Goal: Information Seeking & Learning: Learn about a topic

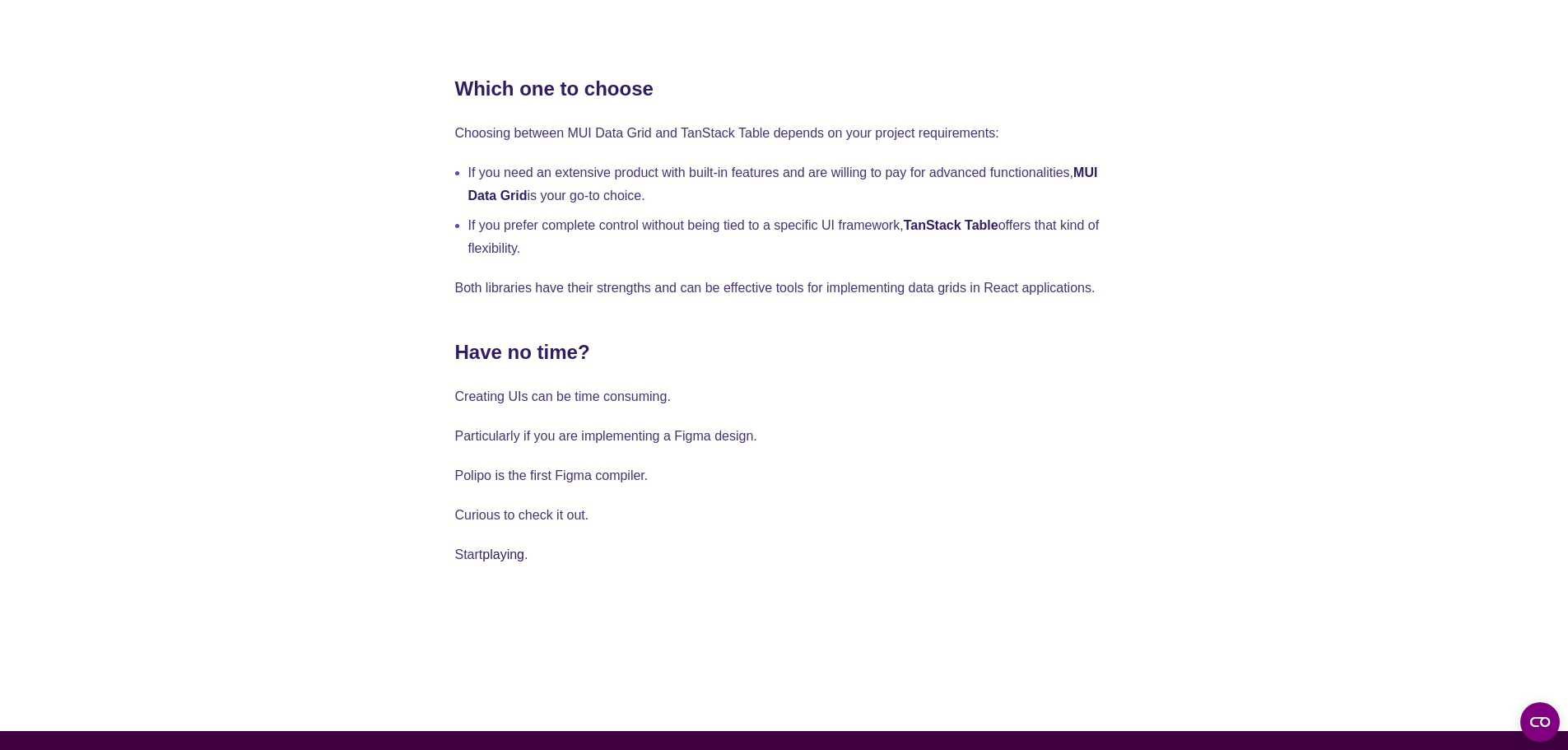
scroll to position [4259, 0]
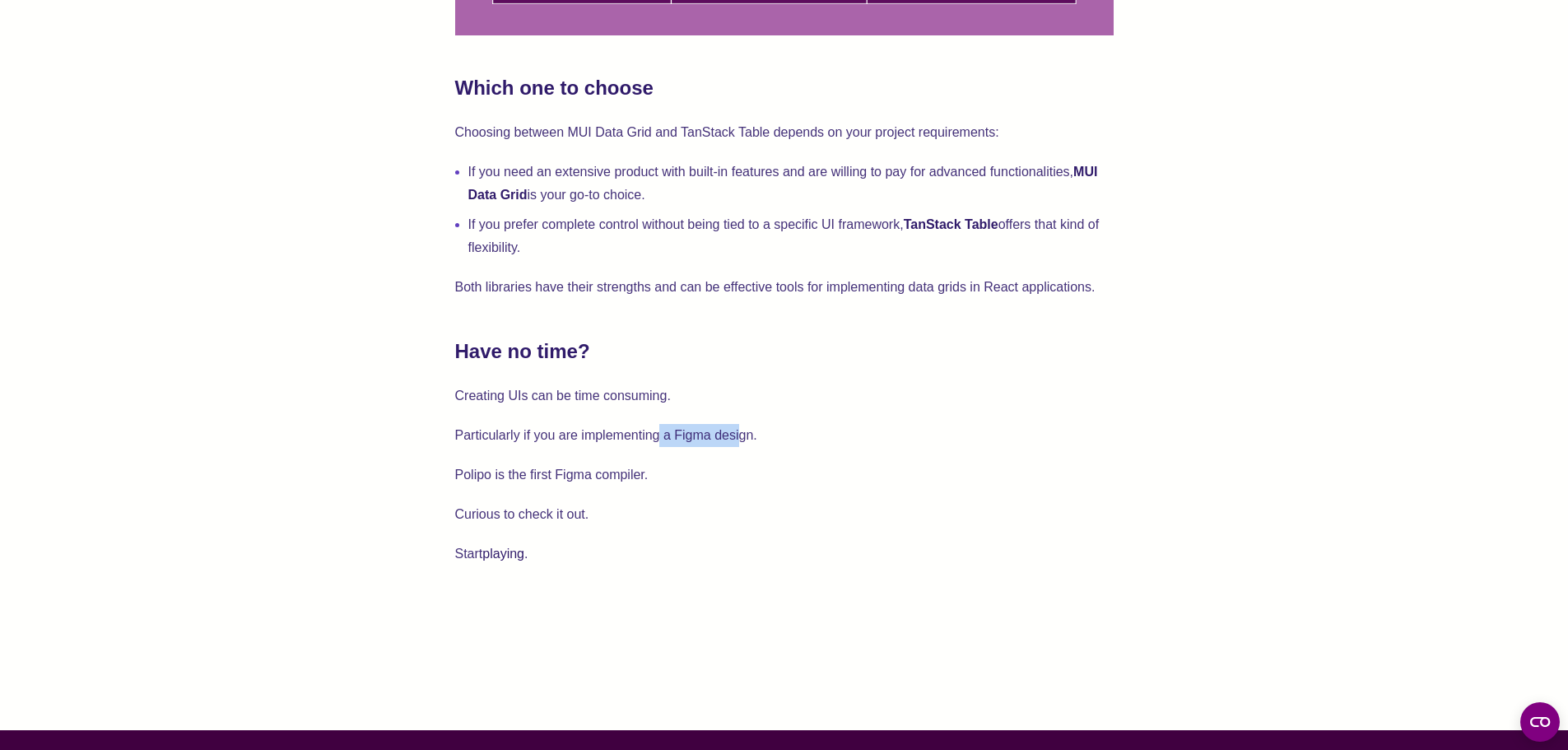
drag, startPoint x: 740, startPoint y: 412, endPoint x: 658, endPoint y: 436, distance: 85.4
click at [658, 436] on p "Particularly if you are implementing a Figma design." at bounding box center [784, 436] width 658 height 23
click at [648, 436] on p "Particularly if you are implementing a Figma design." at bounding box center [784, 436] width 658 height 23
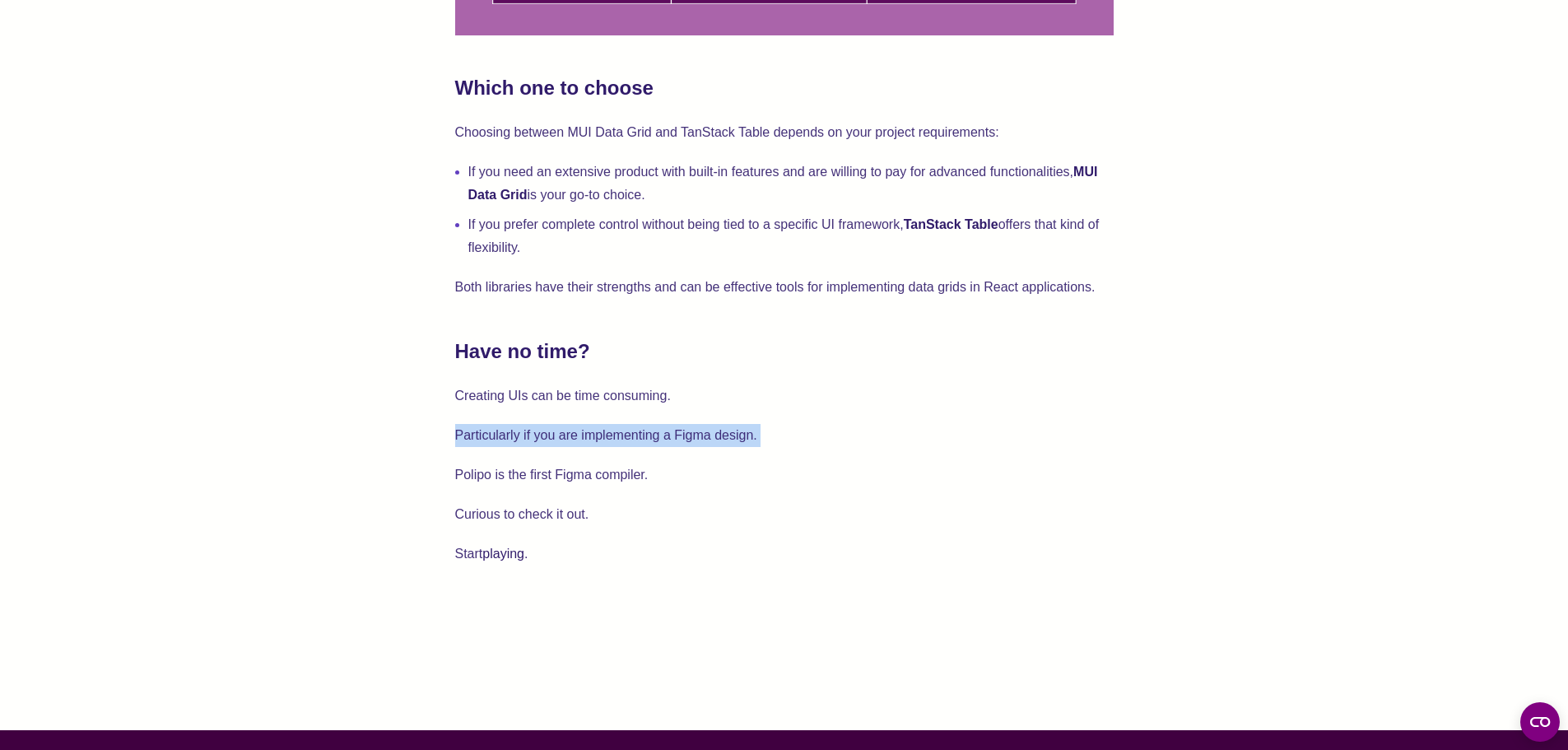
click at [648, 436] on p "Particularly if you are implementing a Figma design." at bounding box center [784, 436] width 658 height 23
click at [644, 396] on p "Creating UIs can be time consuming." at bounding box center [784, 396] width 658 height 23
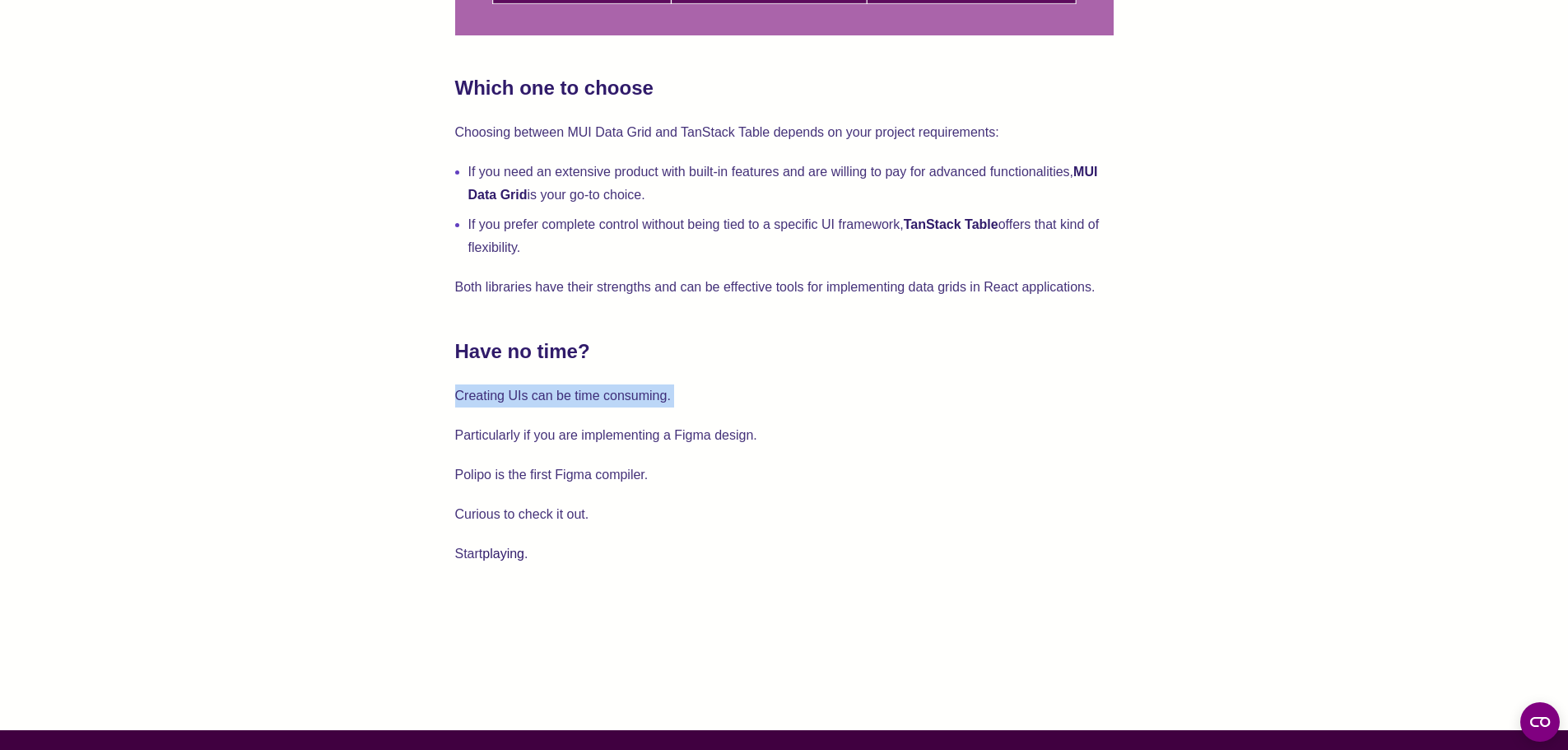
click at [644, 396] on p "Creating UIs can be time consuming." at bounding box center [784, 396] width 658 height 23
click at [627, 441] on p "Particularly if you are implementing a Figma design." at bounding box center [784, 436] width 658 height 23
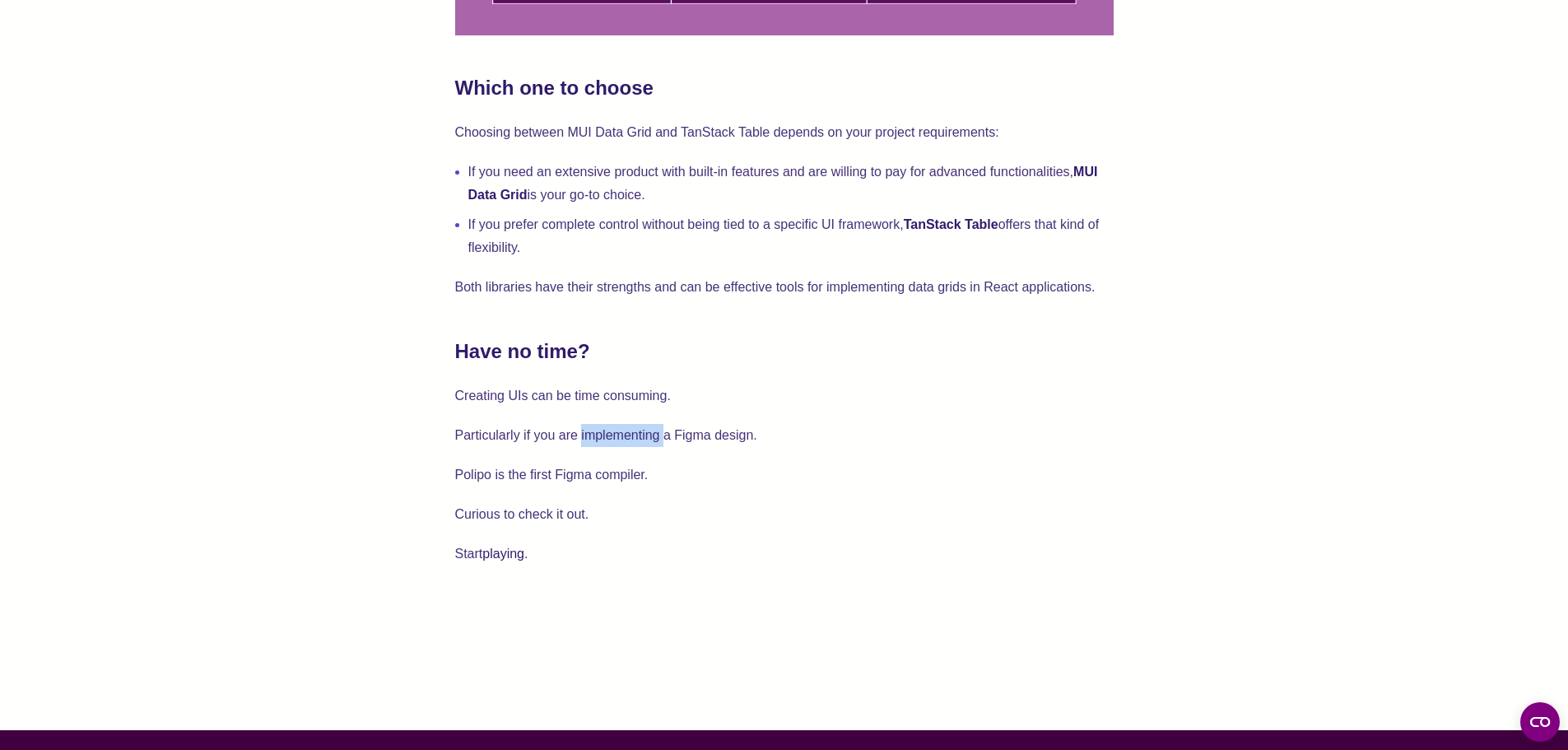
click at [627, 441] on p "Particularly if you are implementing a Figma design." at bounding box center [784, 436] width 658 height 23
click at [630, 405] on p "Creating UIs can be time consuming." at bounding box center [784, 396] width 658 height 23
click at [623, 400] on p "Creating UIs can be time consuming." at bounding box center [784, 396] width 658 height 23
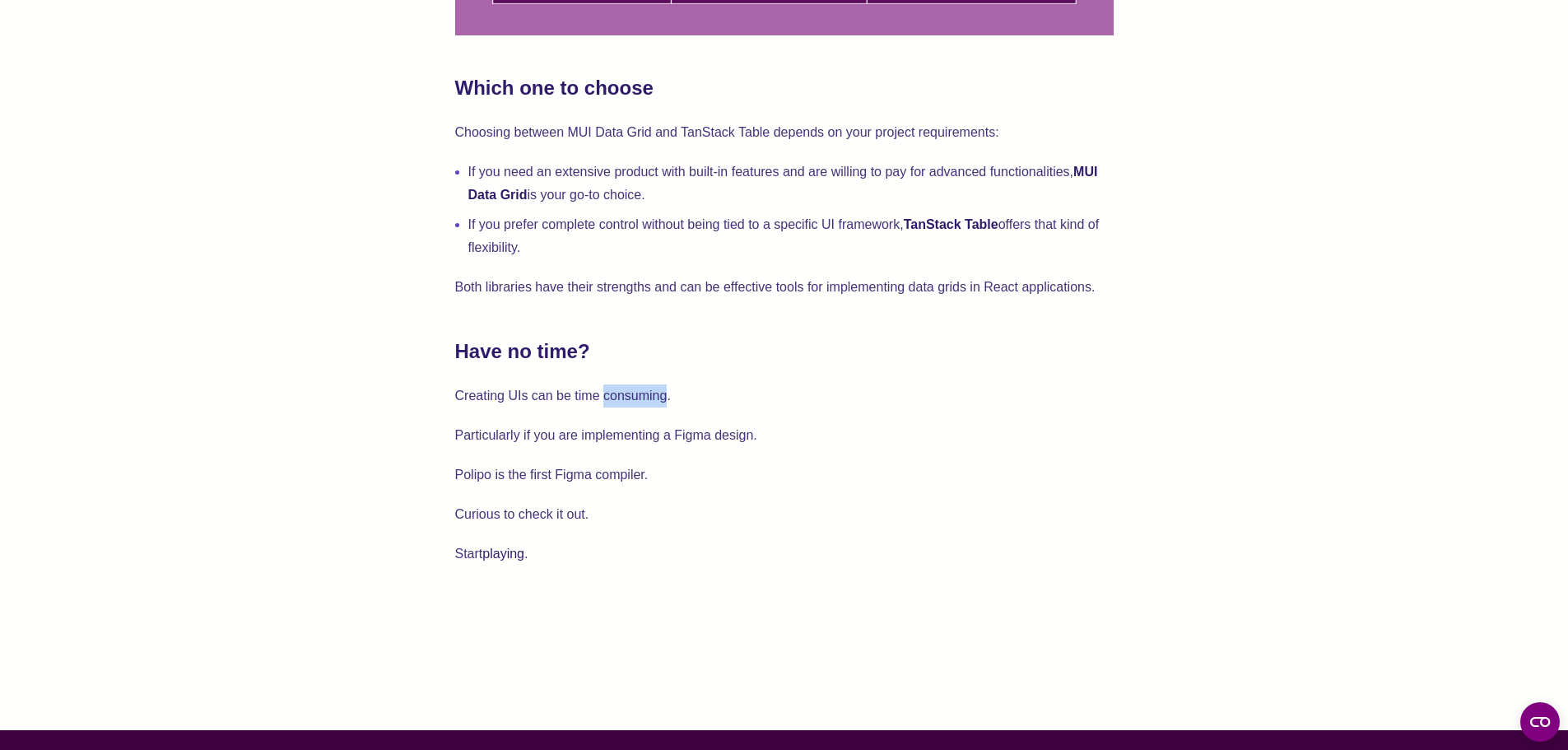
click at [623, 400] on p "Creating UIs can be time consuming." at bounding box center [784, 396] width 658 height 23
click at [601, 395] on p "Creating UIs can be time consuming." at bounding box center [784, 396] width 658 height 23
click at [601, 432] on p "Particularly if you are implementing a Figma design." at bounding box center [784, 436] width 658 height 23
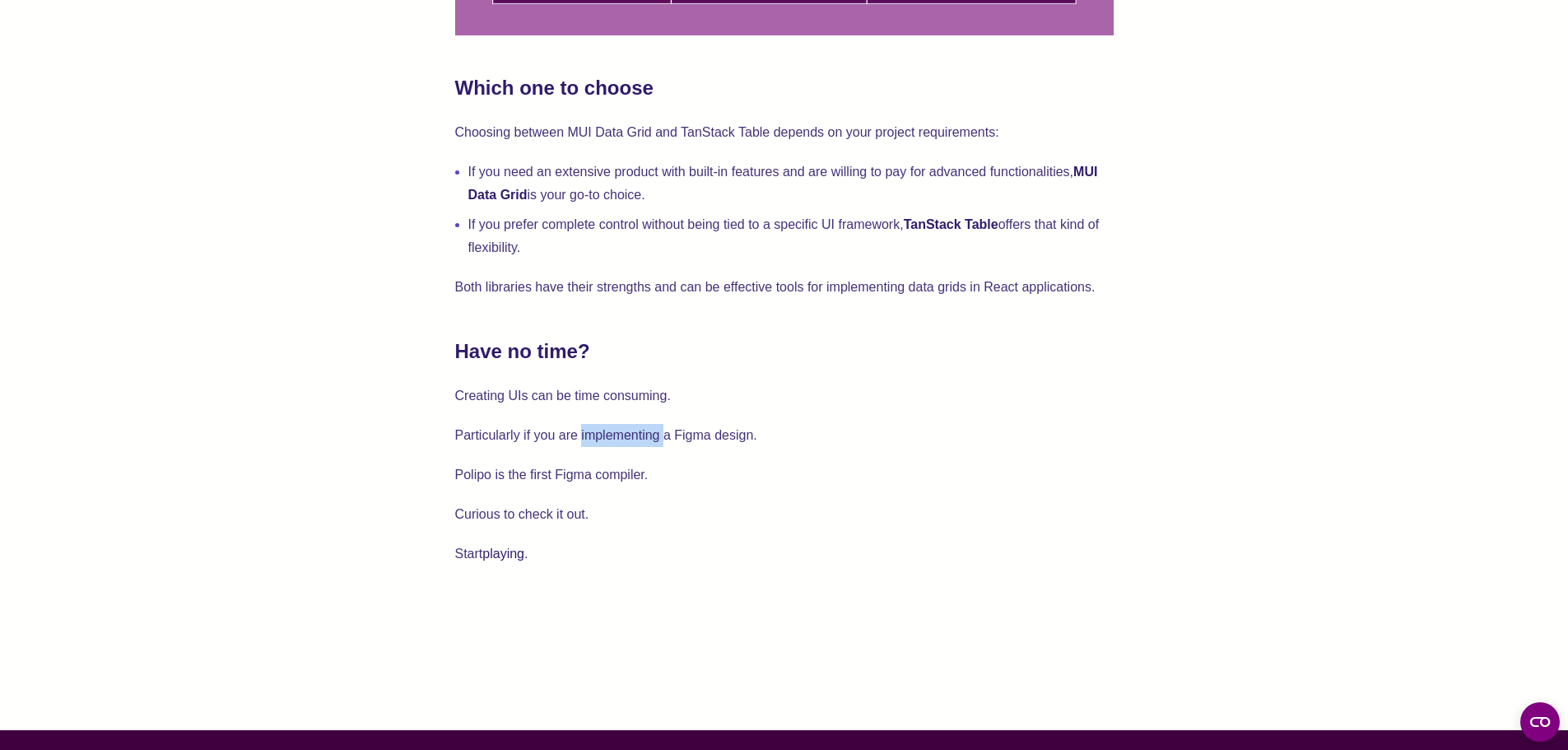
click at [601, 432] on p "Particularly if you are implementing a Figma design." at bounding box center [784, 436] width 658 height 23
click at [586, 469] on p "Polipo is the first Figma compiler." at bounding box center [784, 475] width 658 height 23
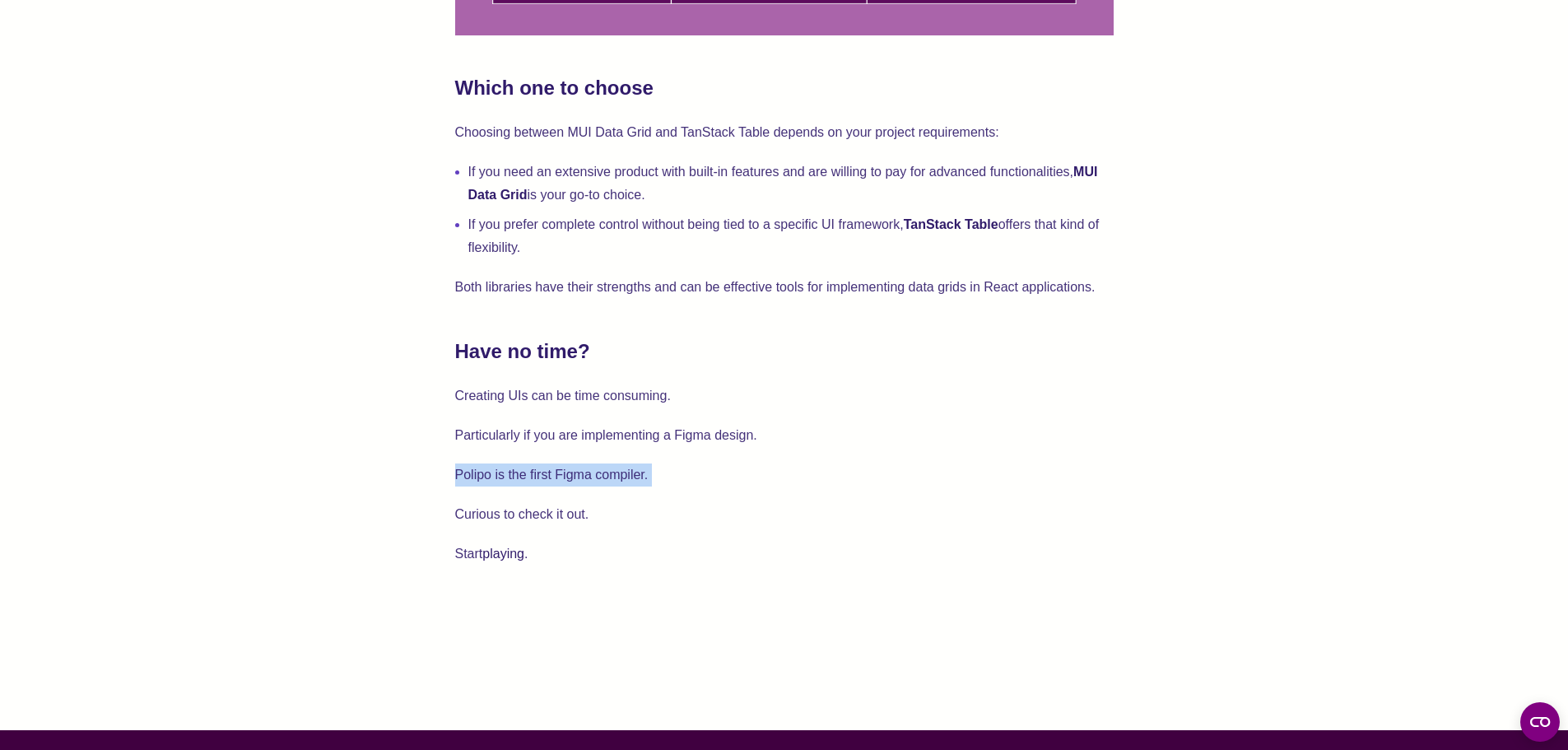
click at [586, 469] on p "Polipo is the first Figma compiler." at bounding box center [784, 475] width 658 height 23
click at [553, 350] on h2 "Have no time?" at bounding box center [784, 351] width 658 height 26
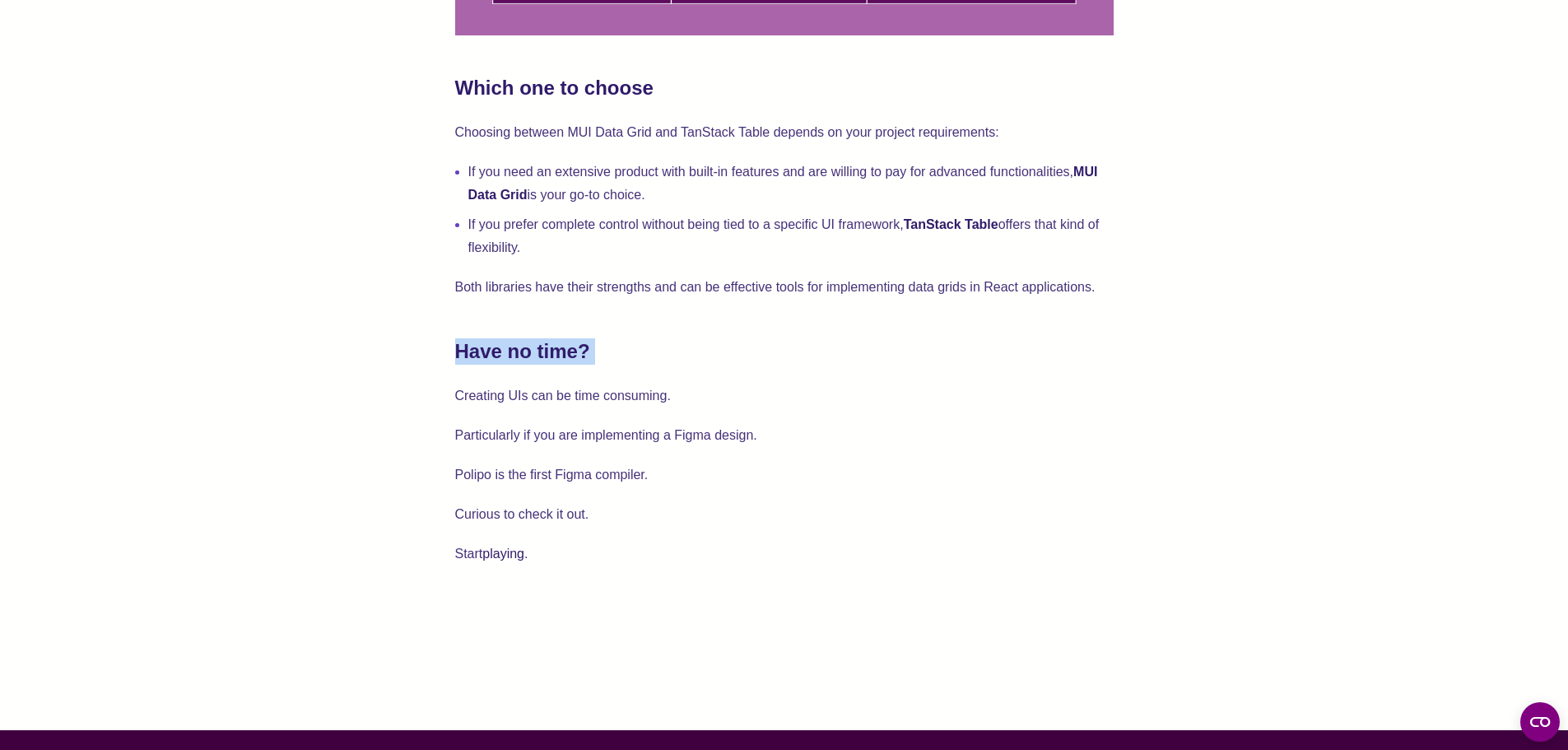
click at [553, 350] on h2 "Have no time?" at bounding box center [784, 351] width 658 height 26
